Goal: Task Accomplishment & Management: Manage account settings

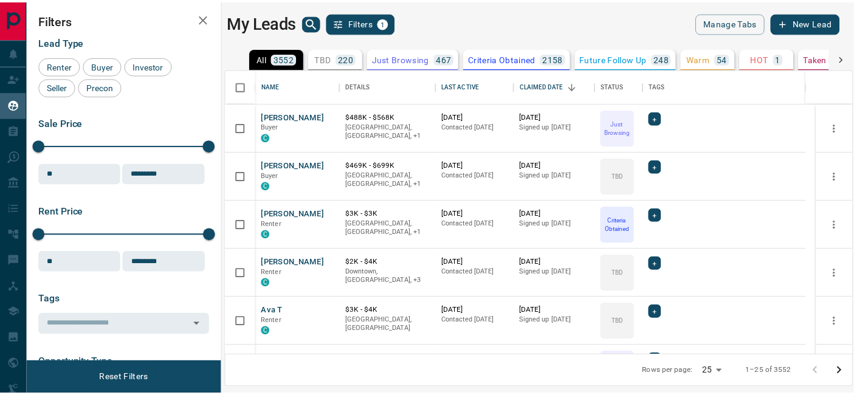
scroll to position [11, 11]
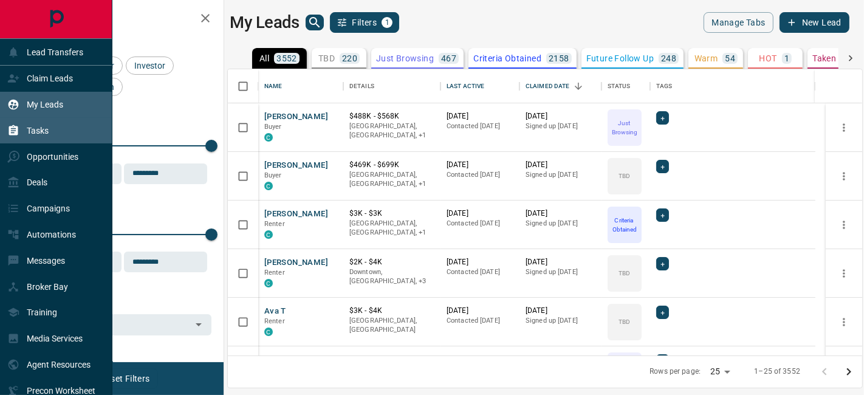
click at [38, 133] on p "Tasks" at bounding box center [38, 131] width 22 height 10
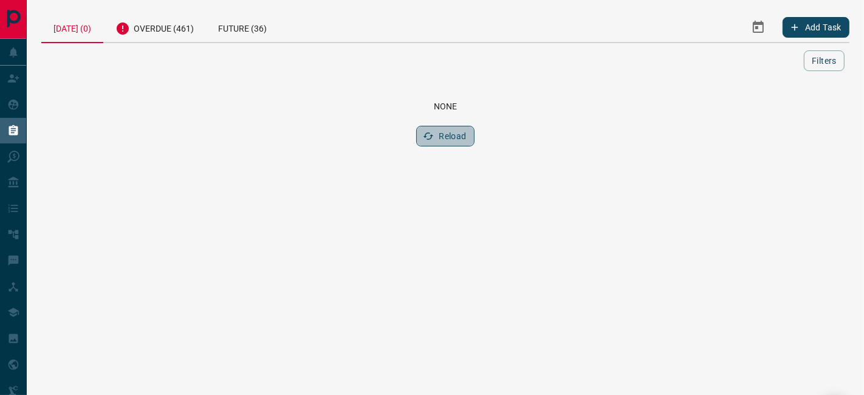
click at [449, 133] on button "Reload" at bounding box center [445, 136] width 58 height 21
click at [171, 33] on div "Overdue (461)" at bounding box center [154, 27] width 103 height 30
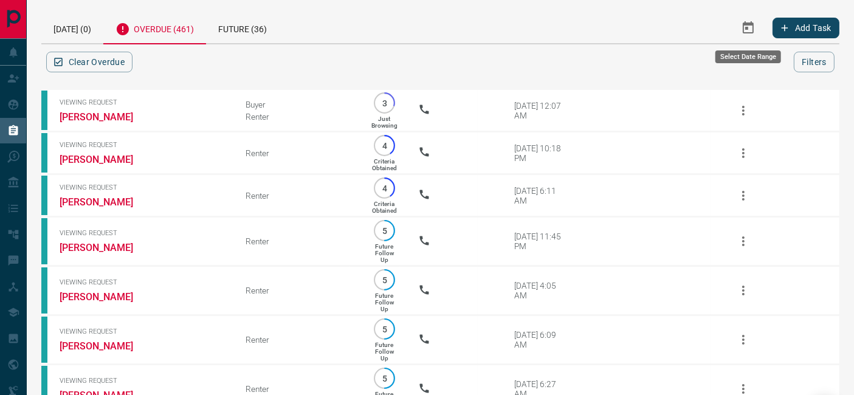
click at [757, 30] on button "Select Date Range" at bounding box center [748, 27] width 29 height 29
click at [450, 23] on div "[DATE] (0) Overdue (461) Future (36)" at bounding box center [320, 27] width 559 height 31
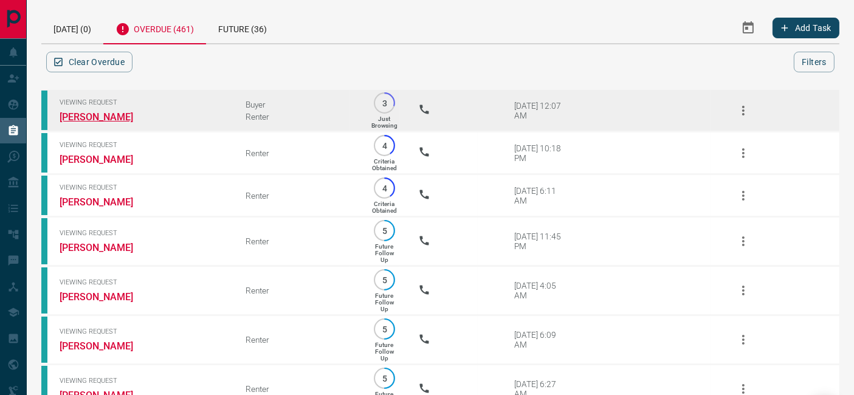
click at [83, 115] on link "[PERSON_NAME]" at bounding box center [105, 117] width 91 height 12
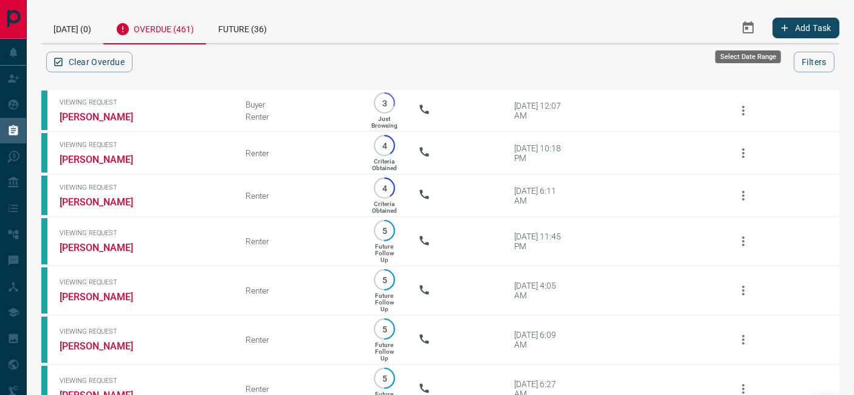
click at [745, 37] on button "Select Date Range" at bounding box center [748, 27] width 29 height 29
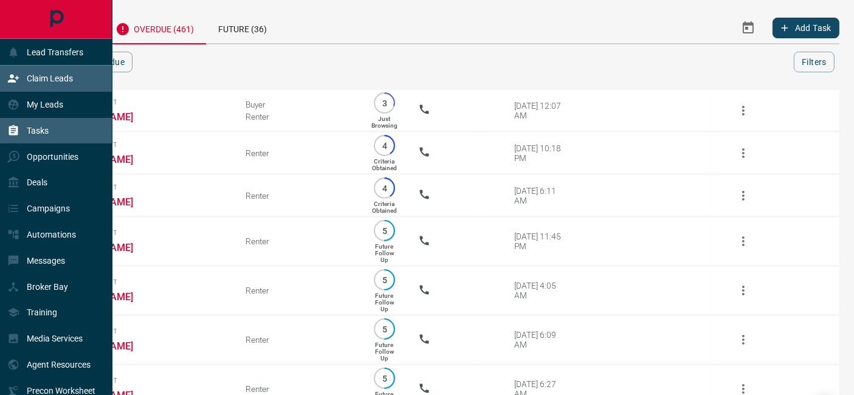
click at [64, 84] on div "Claim Leads" at bounding box center [40, 79] width 66 height 20
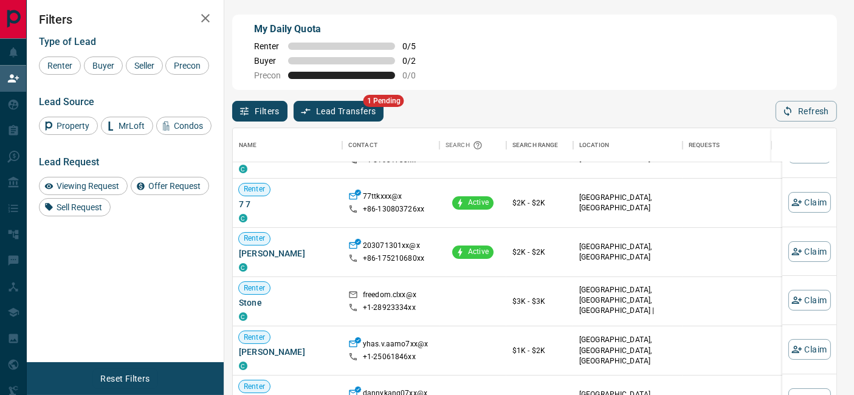
scroll to position [755, 0]
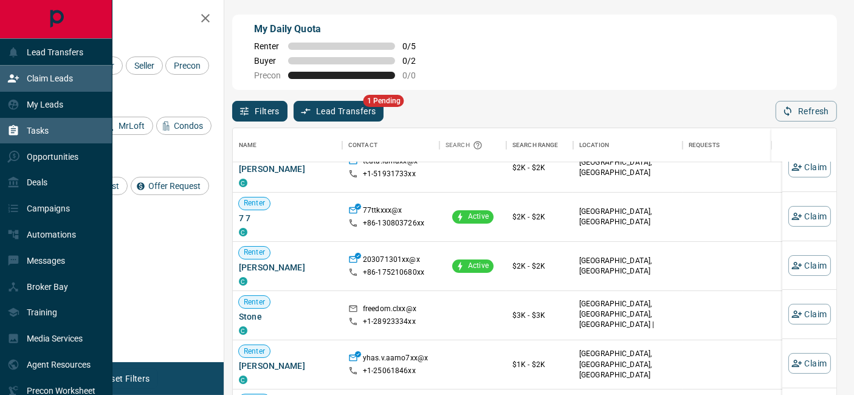
click at [35, 131] on p "Tasks" at bounding box center [38, 131] width 22 height 10
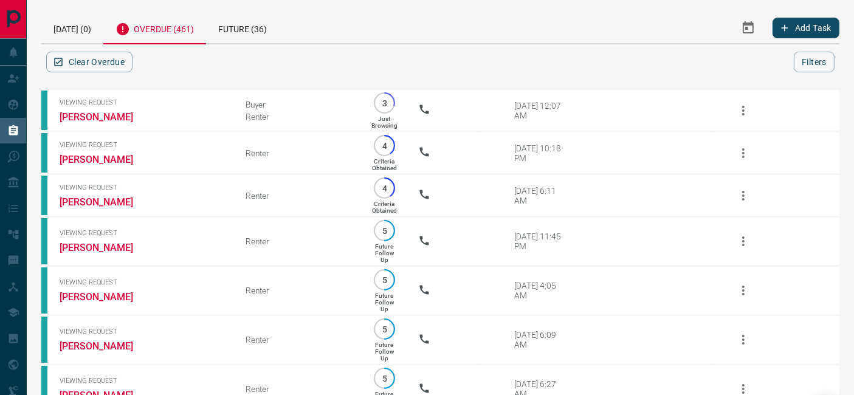
click at [173, 36] on div "Overdue (461)" at bounding box center [154, 28] width 103 height 32
click at [752, 22] on icon "Select Date Range" at bounding box center [748, 27] width 11 height 12
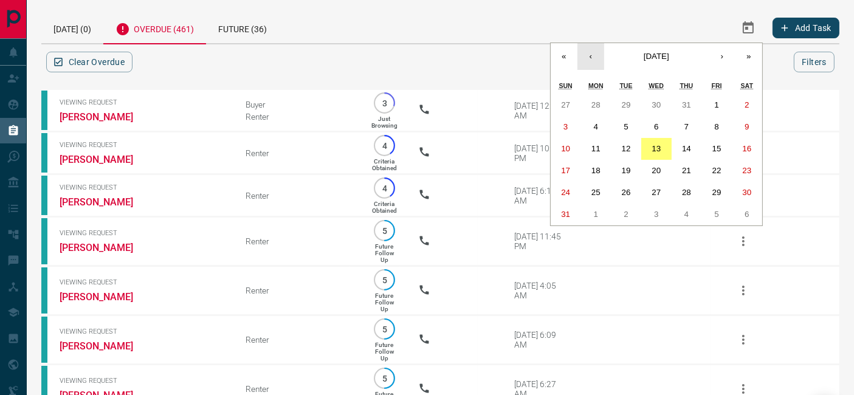
click at [597, 53] on button "‹" at bounding box center [590, 56] width 27 height 27
click at [628, 103] on abbr "1" at bounding box center [626, 104] width 4 height 9
click at [726, 53] on button "›" at bounding box center [722, 56] width 27 height 27
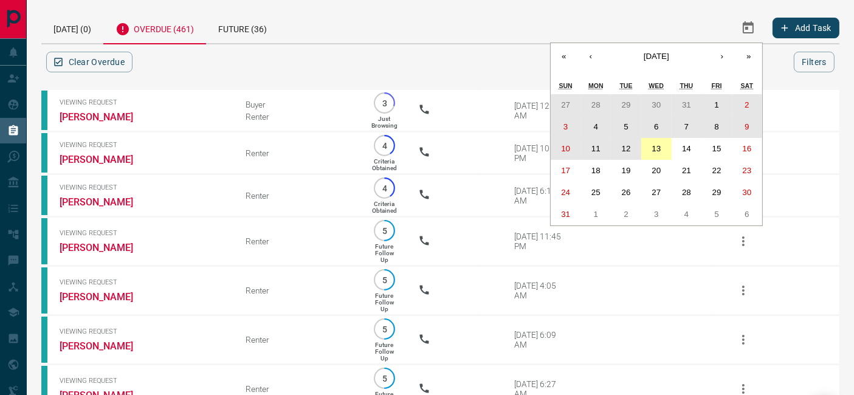
click at [657, 145] on abbr "13" at bounding box center [656, 148] width 9 height 9
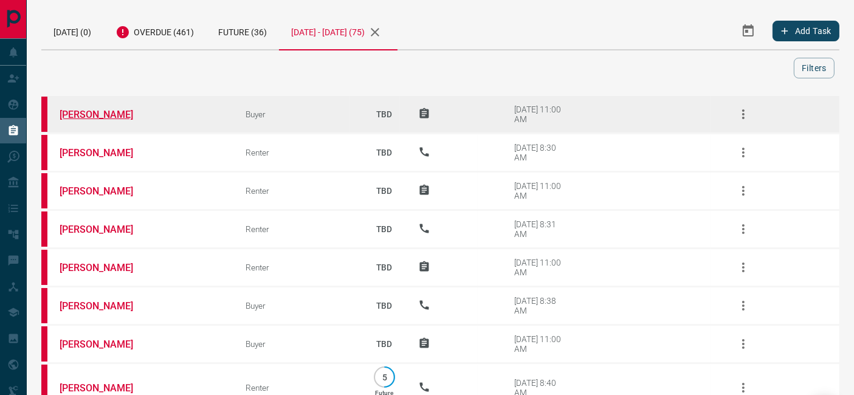
click at [98, 110] on link "[PERSON_NAME]" at bounding box center [105, 115] width 91 height 12
